Goal: Information Seeking & Learning: Learn about a topic

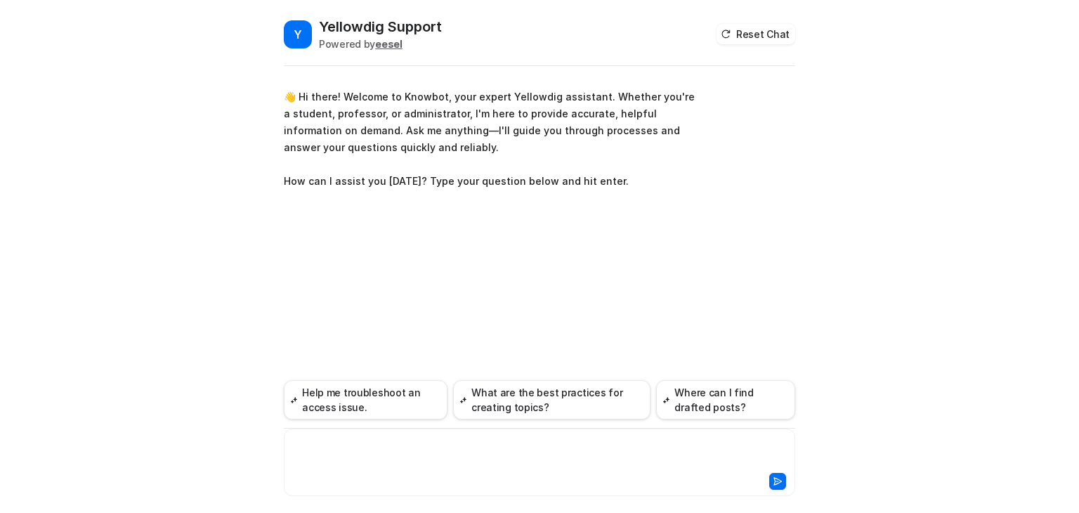
click at [379, 453] on div at bounding box center [539, 454] width 505 height 32
paste div
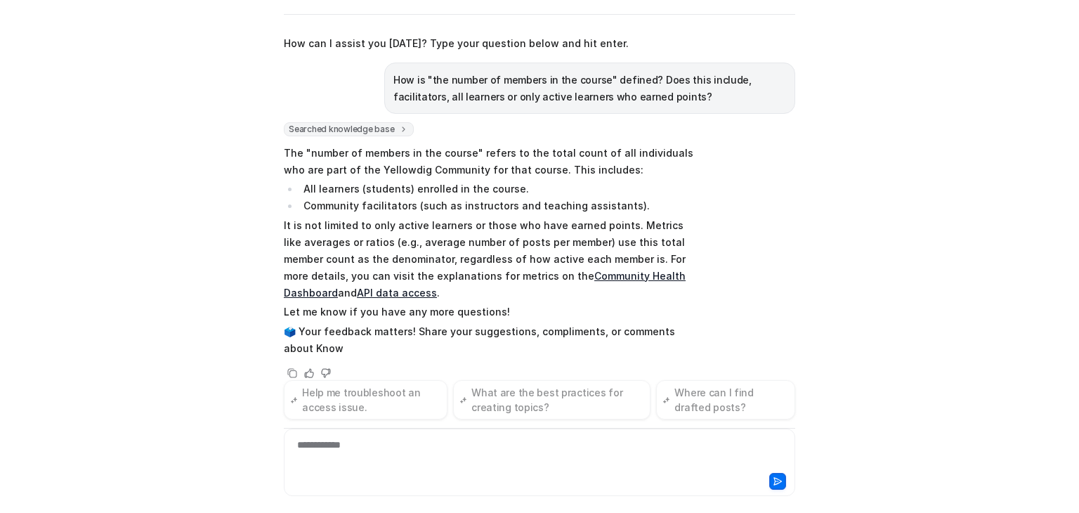
scroll to position [103, 0]
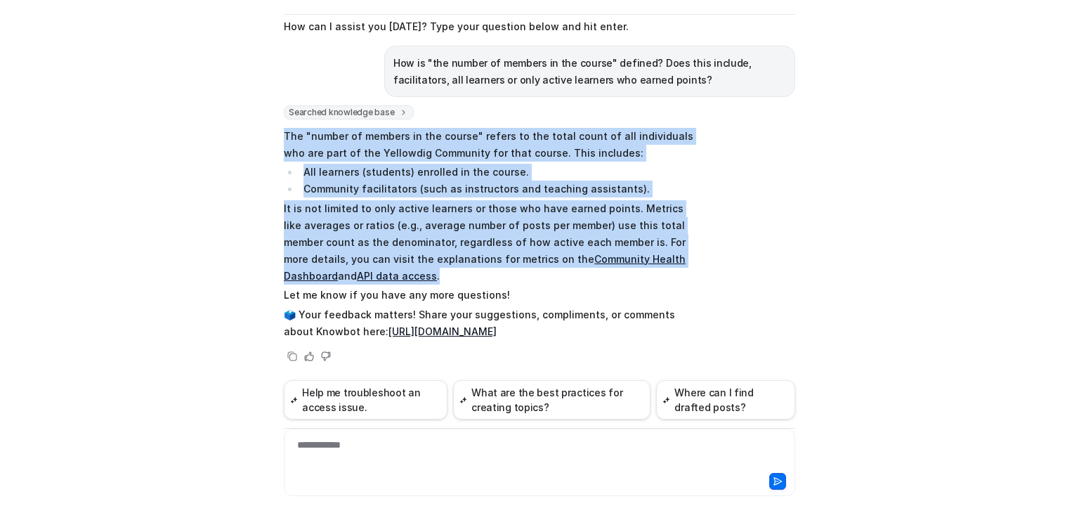
drag, startPoint x: 365, startPoint y: 267, endPoint x: 275, endPoint y: 135, distance: 160.2
click at [275, 135] on div "Y Yellowdig Support Powered by eesel Reset Chat 👋 Hi there! Welcome to Knowbot,…" at bounding box center [540, 214] width 534 height 496
copy span "The "number of members in the course" refers to the total count of all individu…"
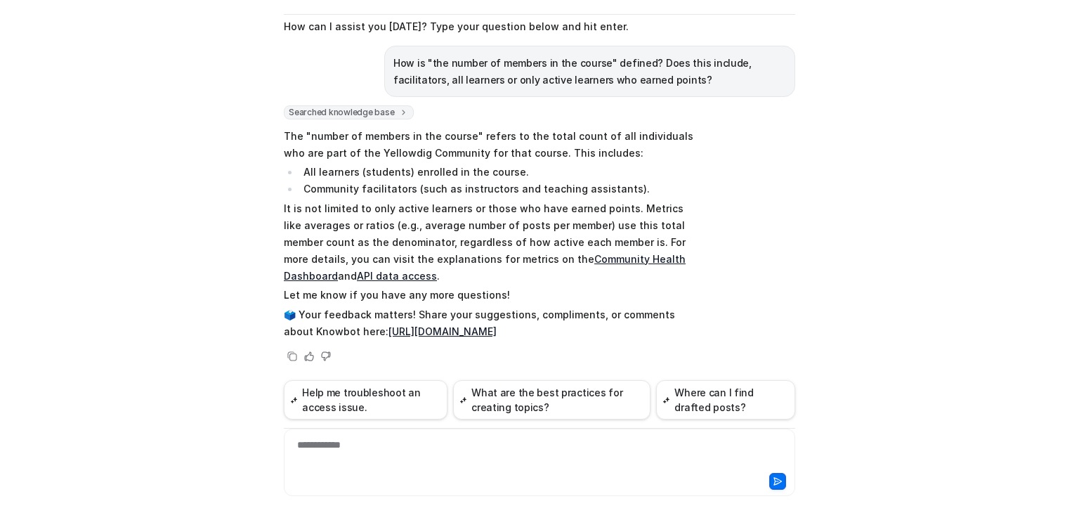
click at [362, 456] on div "**********" at bounding box center [539, 454] width 505 height 32
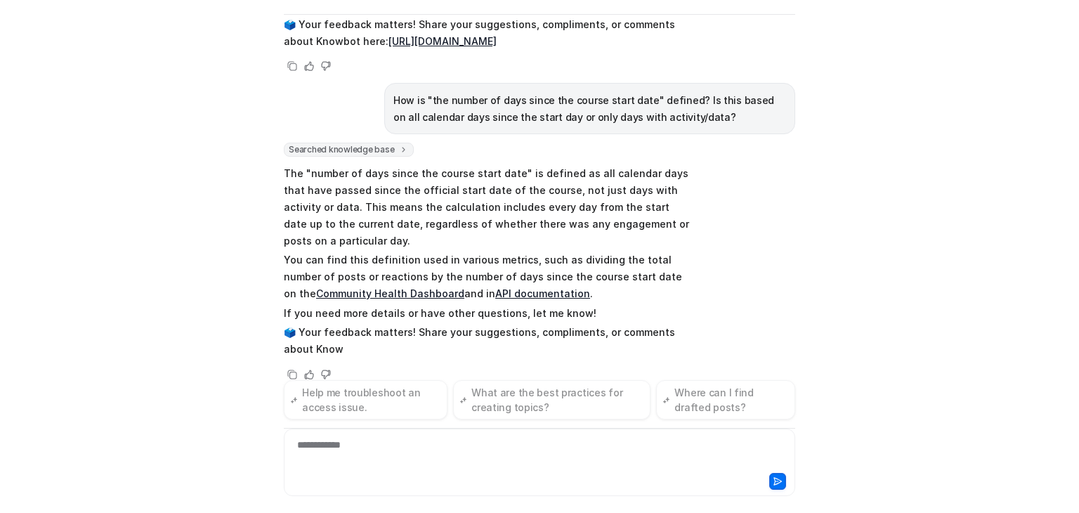
scroll to position [410, 0]
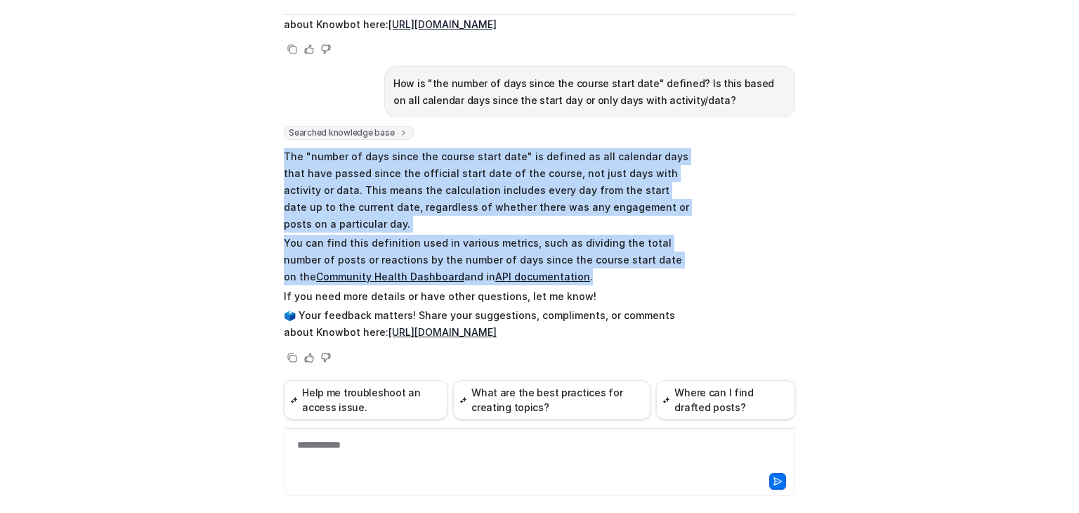
drag, startPoint x: 512, startPoint y: 273, endPoint x: 274, endPoint y: 155, distance: 265.2
click at [274, 155] on div "Y Yellowdig Support Powered by eesel Reset Chat 👋 Hi there! Welcome to Knowbot,…" at bounding box center [540, 214] width 534 height 496
copy span "The "number of days since the course start date" is defined as all calendar day…"
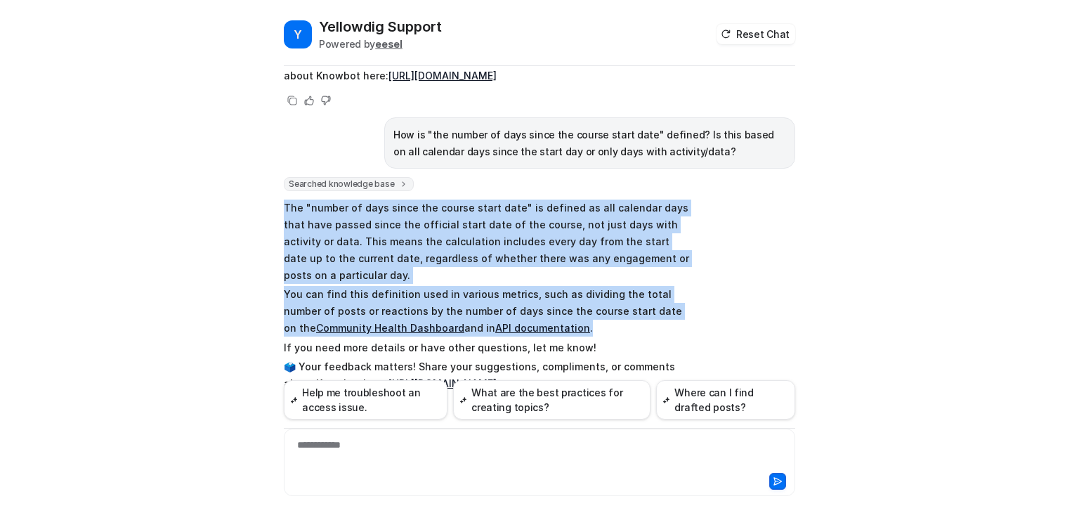
scroll to position [0, 0]
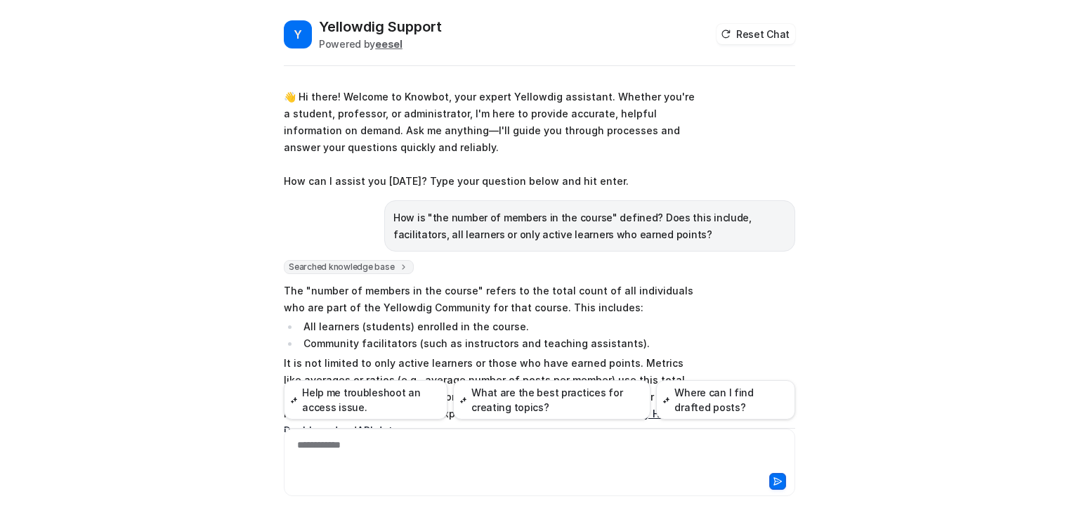
click at [702, 332] on div "Searched knowledge base search_queries : [ "definition of number of members in …" at bounding box center [540, 389] width 512 height 259
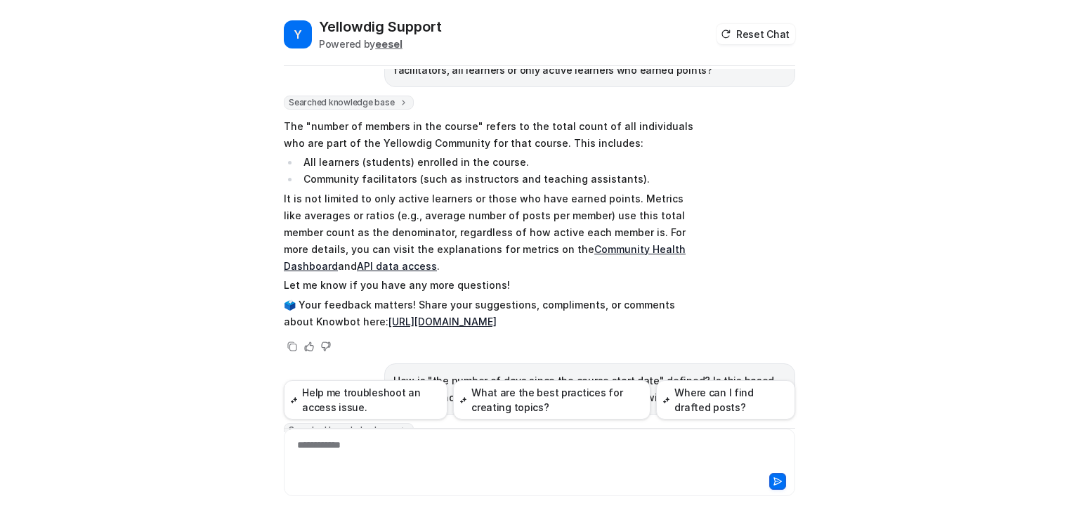
scroll to position [197, 0]
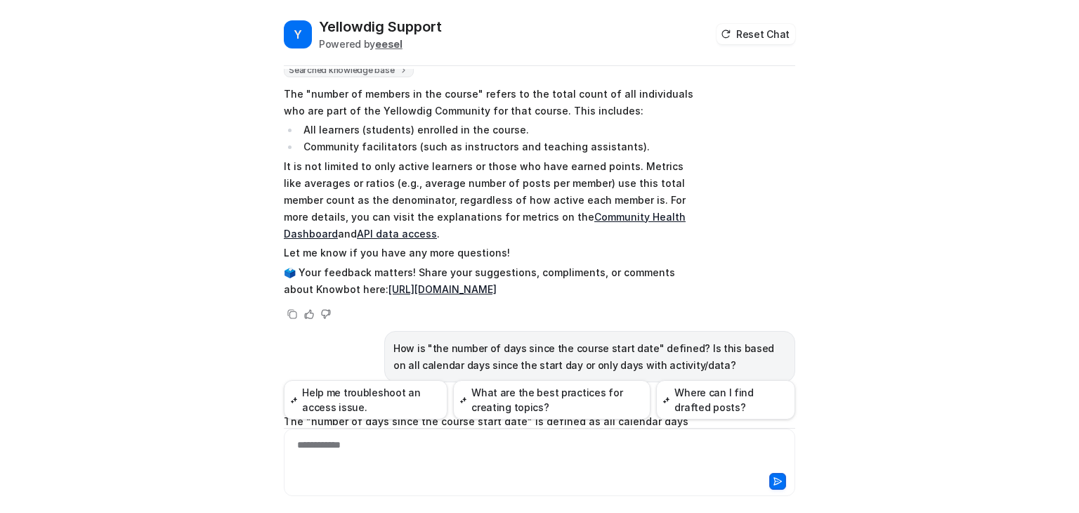
click at [585, 214] on link "Community Health Dashboard" at bounding box center [485, 225] width 402 height 29
click at [357, 237] on link "API data access" at bounding box center [397, 234] width 80 height 12
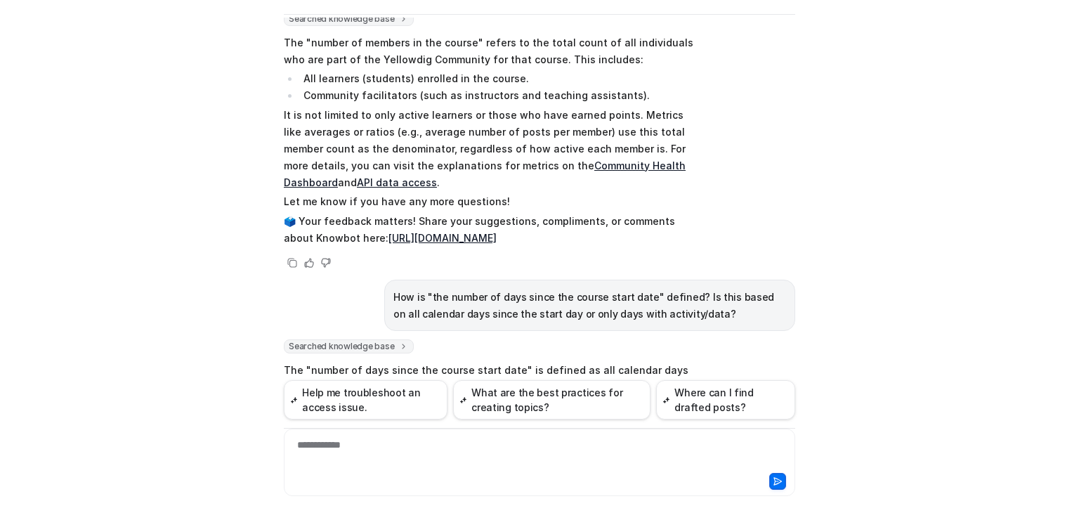
scroll to position [410, 0]
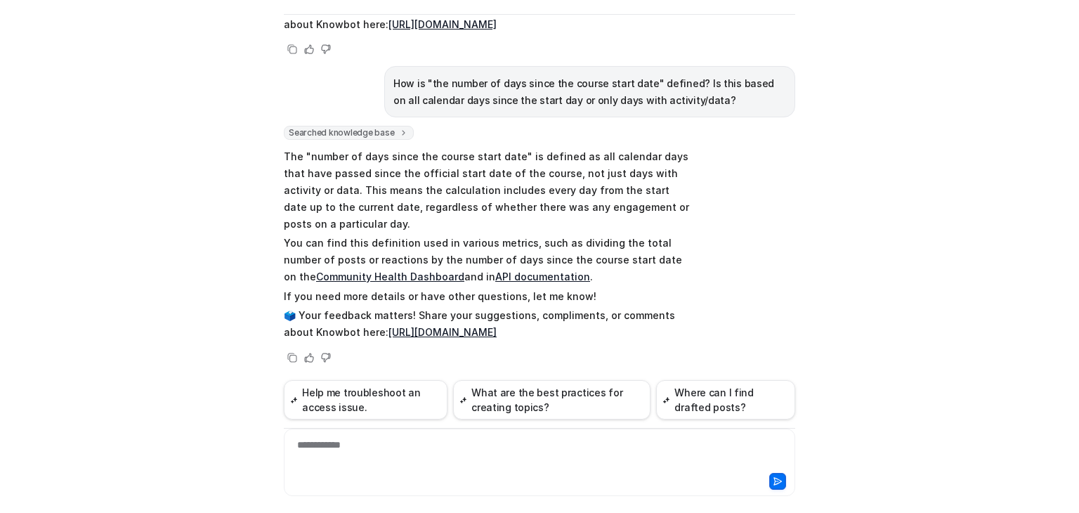
click at [495, 278] on link "API documentation" at bounding box center [542, 277] width 95 height 12
